Goal: Complete application form

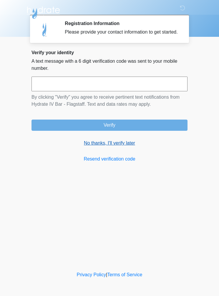
click at [115, 147] on link "No thanks, I'll verify later" at bounding box center [110, 143] width 156 height 7
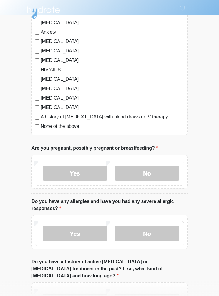
scroll to position [117, 0]
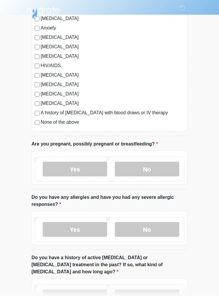
click at [44, 84] on label "[MEDICAL_DATA]" at bounding box center [113, 84] width 144 height 7
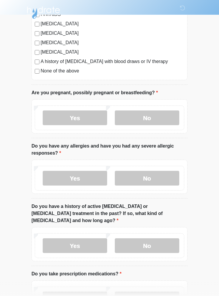
scroll to position [169, 0]
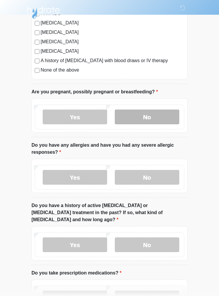
click at [154, 110] on label "No" at bounding box center [147, 117] width 64 height 15
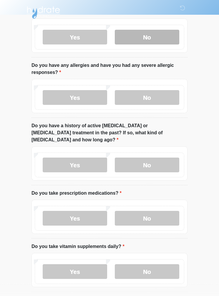
scroll to position [261, 0]
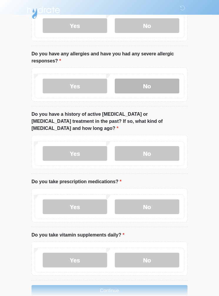
click at [163, 79] on label "No" at bounding box center [147, 86] width 64 height 15
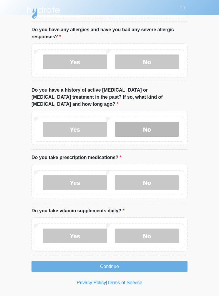
click at [152, 122] on label "No" at bounding box center [147, 129] width 64 height 15
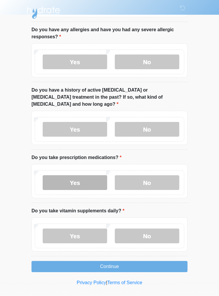
click at [79, 175] on label "Yes" at bounding box center [75, 182] width 64 height 15
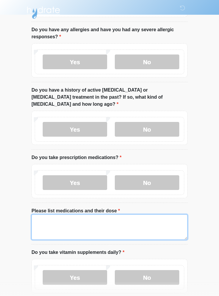
click at [64, 219] on textarea "Please list medications and their dose" at bounding box center [110, 226] width 156 height 25
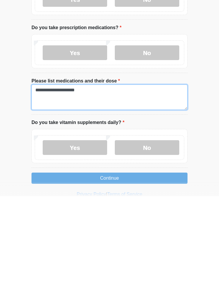
scroll to position [326, 0]
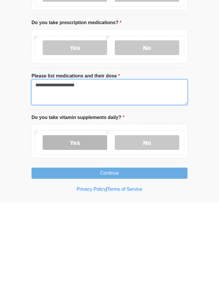
type textarea "**********"
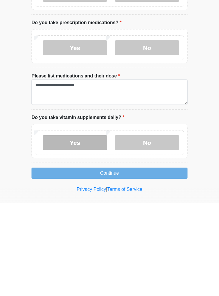
click at [84, 228] on label "Yes" at bounding box center [75, 235] width 64 height 15
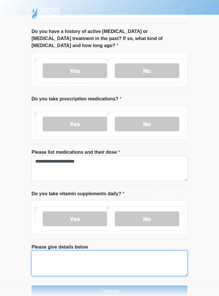
click at [108, 252] on textarea "Please give details below" at bounding box center [110, 263] width 156 height 25
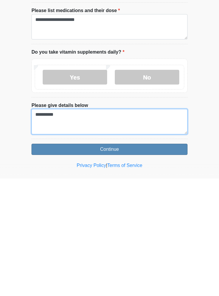
type textarea "**********"
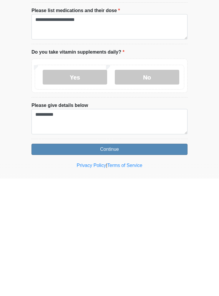
click at [134, 261] on button "Continue" at bounding box center [110, 266] width 156 height 11
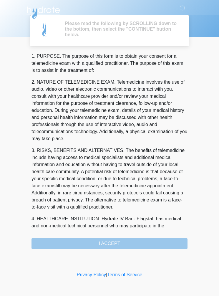
scroll to position [0, 0]
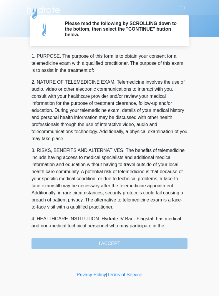
click at [122, 237] on div "1. PURPOSE. The purpose of this form is to obtain your consent for a telemedici…" at bounding box center [110, 151] width 156 height 196
click at [122, 239] on div "1. PURPOSE. The purpose of this form is to obtain your consent for a telemedici…" at bounding box center [110, 151] width 156 height 196
click at [122, 238] on div "1. PURPOSE. The purpose of this form is to obtain your consent for a telemedici…" at bounding box center [110, 151] width 156 height 196
click at [124, 236] on div "1. PURPOSE. The purpose of this form is to obtain your consent for a telemedici…" at bounding box center [110, 151] width 156 height 196
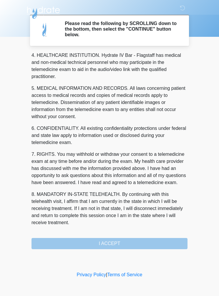
scroll to position [170, 0]
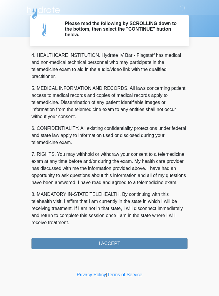
click at [116, 238] on button "I ACCEPT" at bounding box center [110, 243] width 156 height 11
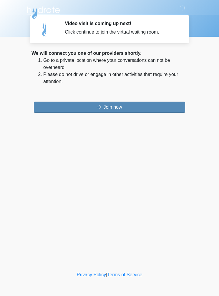
click at [122, 102] on button "Join now" at bounding box center [109, 107] width 151 height 11
